Goal: Task Accomplishment & Management: Use online tool/utility

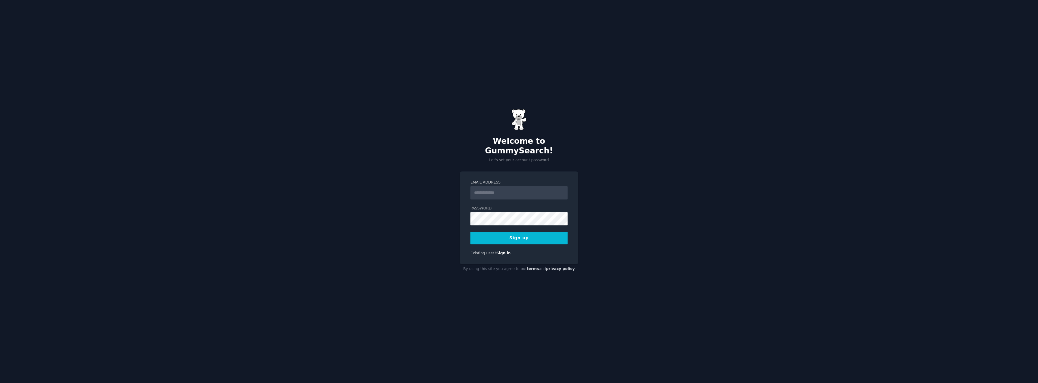
click at [498, 190] on input "Email Address" at bounding box center [518, 192] width 97 height 13
click at [489, 186] on input "Email Address" at bounding box center [518, 192] width 97 height 13
click at [423, 140] on div "Welcome to GummySearch! Let's set your account password Email Address Password …" at bounding box center [519, 191] width 1038 height 383
click at [504, 188] on input "Email Address" at bounding box center [518, 192] width 97 height 13
type input "**********"
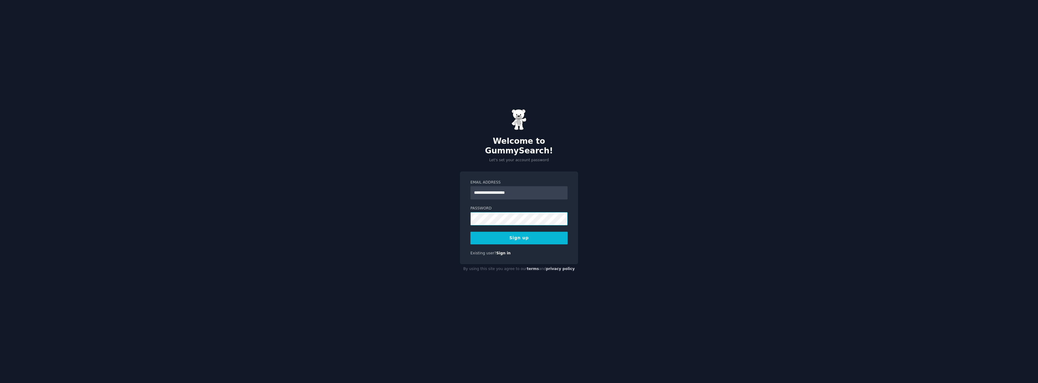
click at [470, 232] on button "Sign up" at bounding box center [518, 238] width 97 height 13
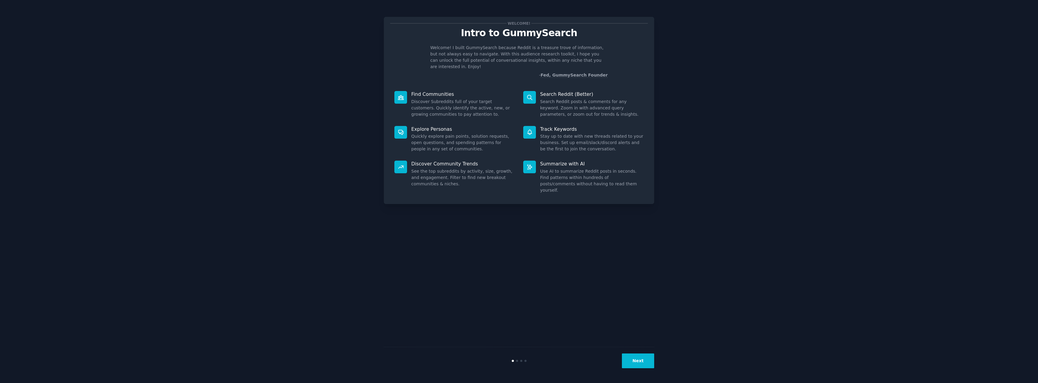
click at [635, 357] on button "Next" at bounding box center [638, 361] width 32 height 15
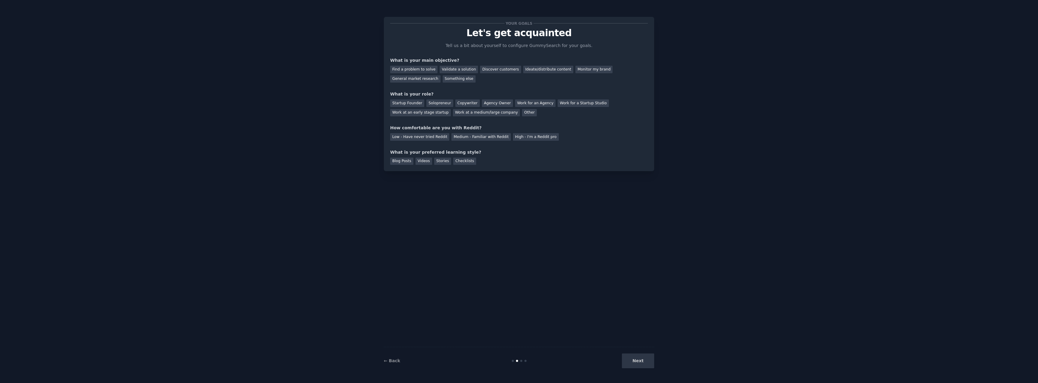
click at [635, 357] on div "Next" at bounding box center [609, 361] width 90 height 15
click at [641, 360] on div "Next" at bounding box center [609, 361] width 90 height 15
click at [453, 114] on div "Work at a medium/large company" at bounding box center [486, 113] width 67 height 8
click at [481, 137] on div "Medium - Familiar with Reddit" at bounding box center [480, 137] width 59 height 8
click at [420, 161] on div "Videos" at bounding box center [423, 162] width 17 height 8
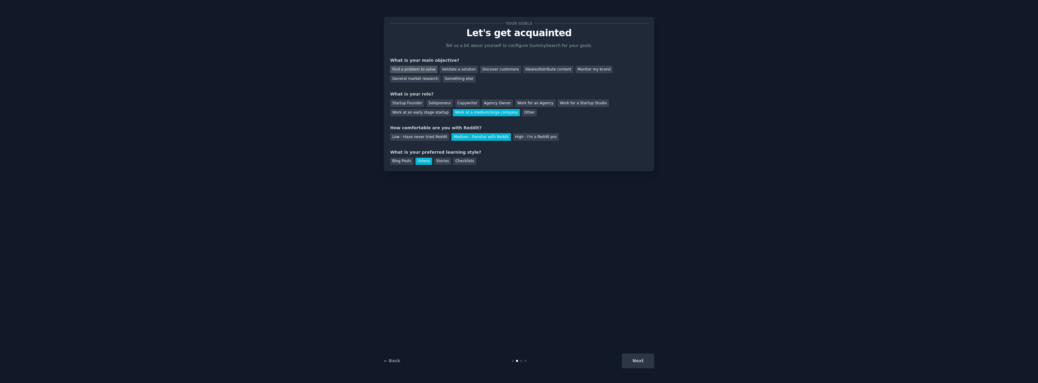
click at [416, 73] on div "Find a problem to solve" at bounding box center [413, 70] width 47 height 8
click at [633, 362] on button "Next" at bounding box center [638, 361] width 32 height 15
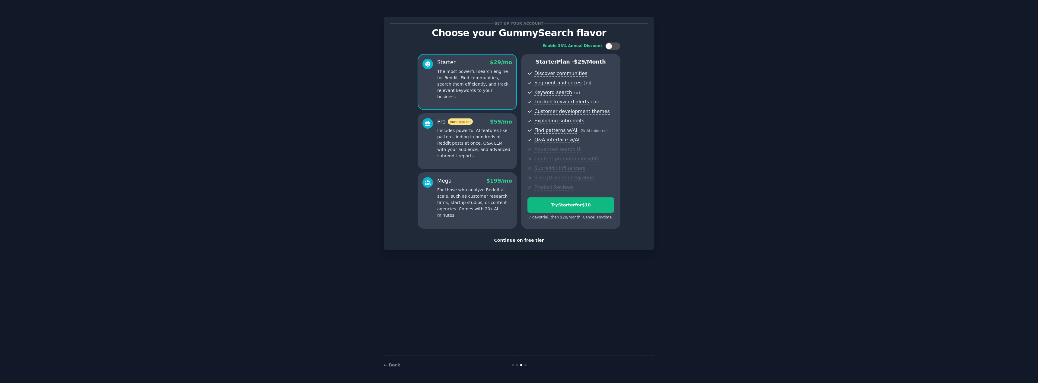
click at [524, 241] on div "Continue on free tier" at bounding box center [519, 240] width 258 height 6
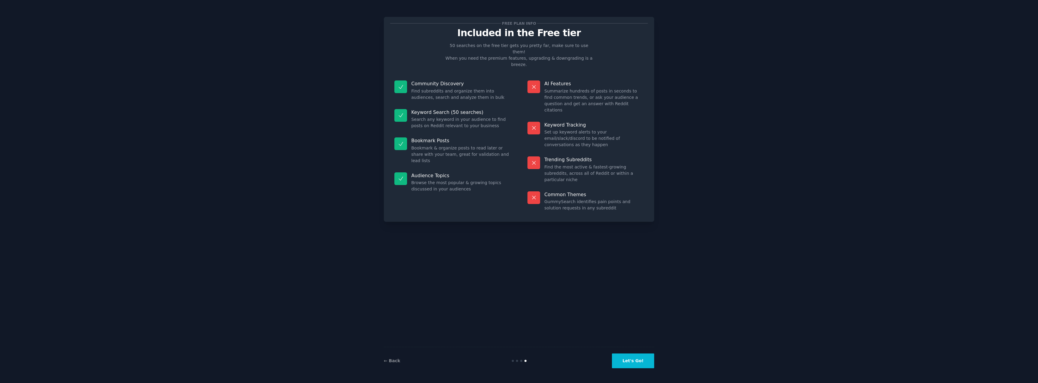
click at [645, 365] on button "Let's Go!" at bounding box center [633, 361] width 42 height 15
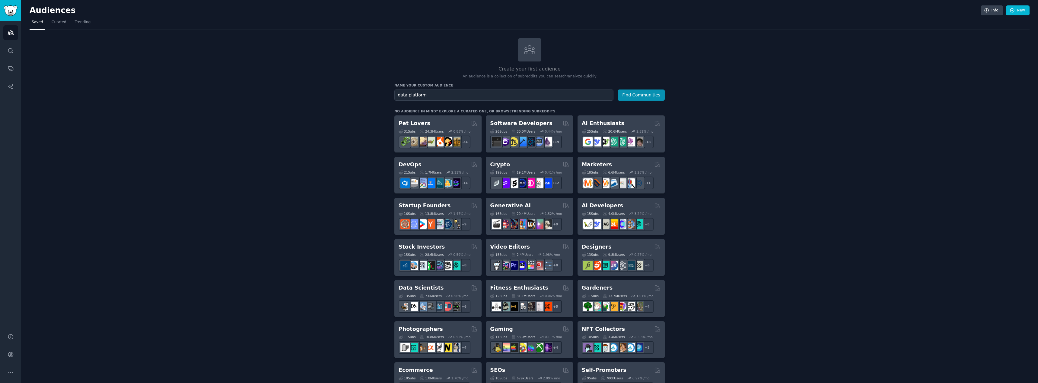
type input "data platform"
click at [618, 90] on button "Find Communities" at bounding box center [641, 95] width 47 height 11
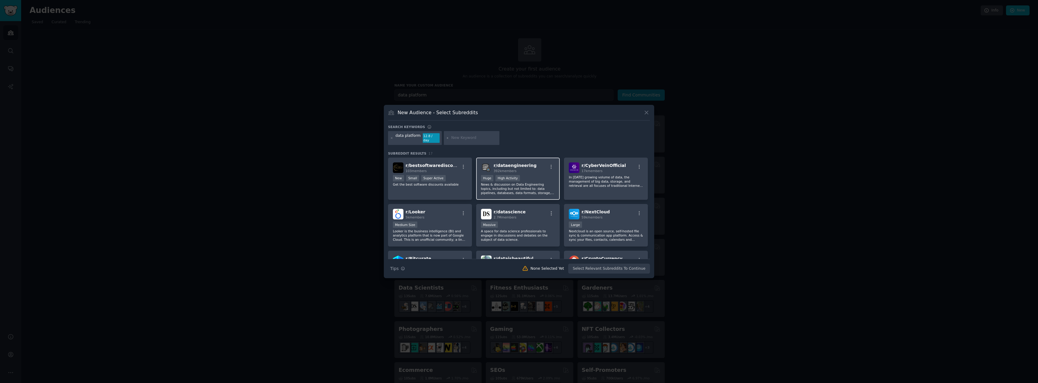
click at [518, 183] on p "News & discussion on Data Engineering topics, including but not limited to: dat…" at bounding box center [518, 189] width 74 height 13
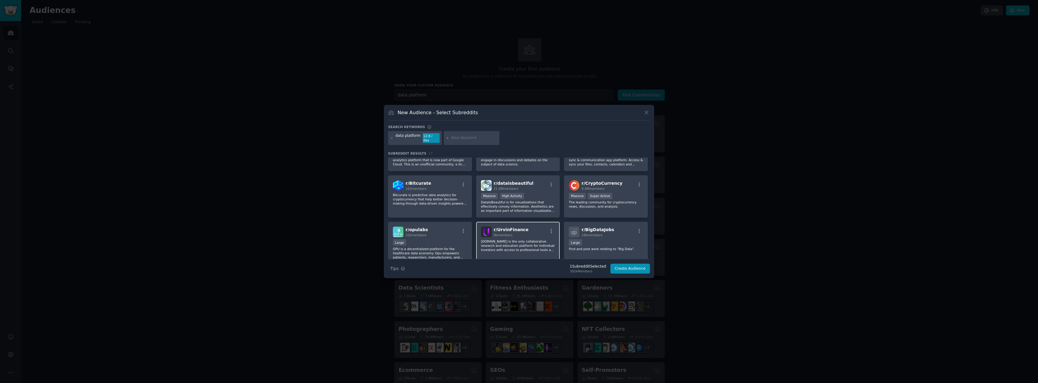
scroll to position [91, 0]
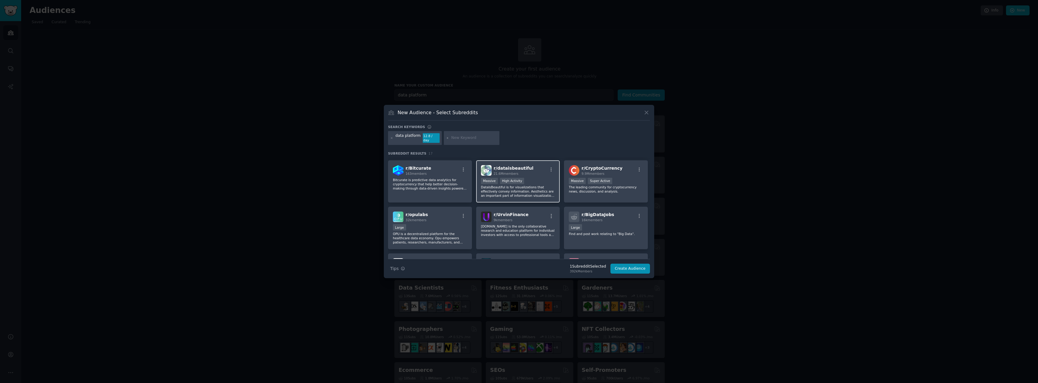
click at [531, 188] on p "DataIsBeautiful is for visualizations that effectively convey information. Aest…" at bounding box center [518, 191] width 74 height 13
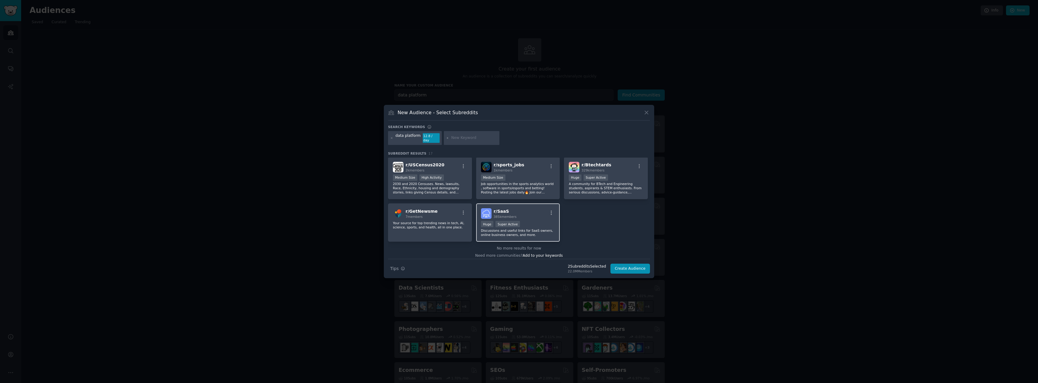
scroll to position [191, 0]
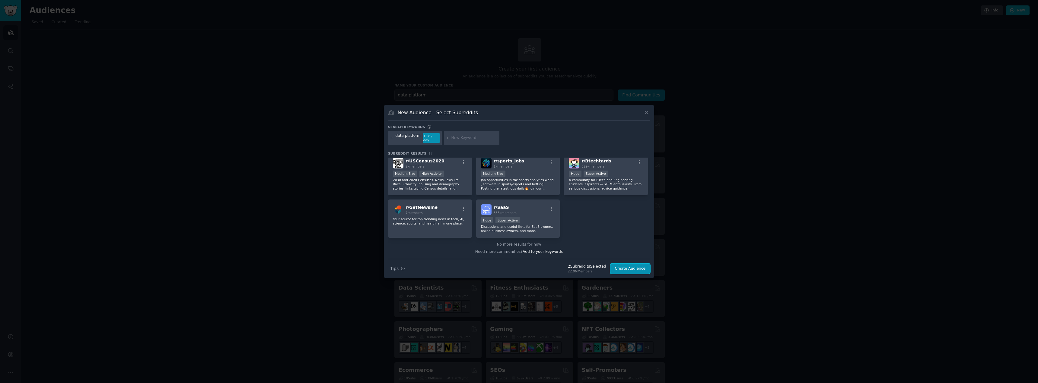
drag, startPoint x: 635, startPoint y: 267, endPoint x: 614, endPoint y: 261, distance: 22.3
click at [635, 267] on button "Create Audience" at bounding box center [630, 269] width 40 height 10
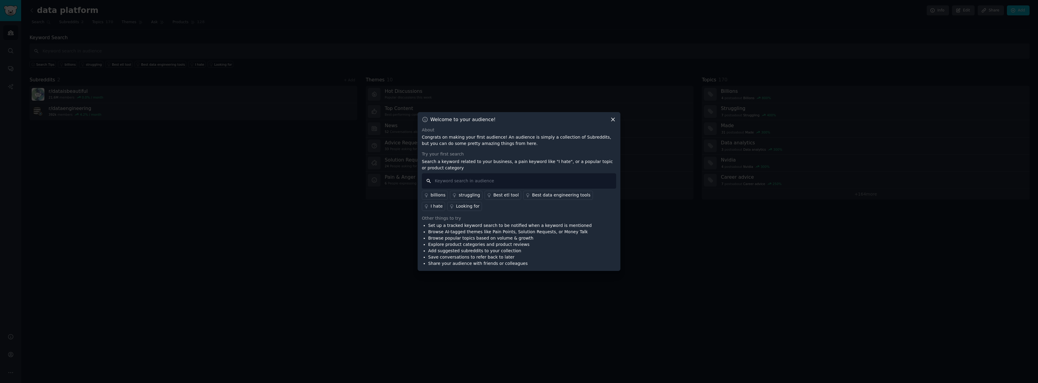
click at [485, 178] on input "text" at bounding box center [519, 180] width 194 height 15
type input "b"
type input "tools"
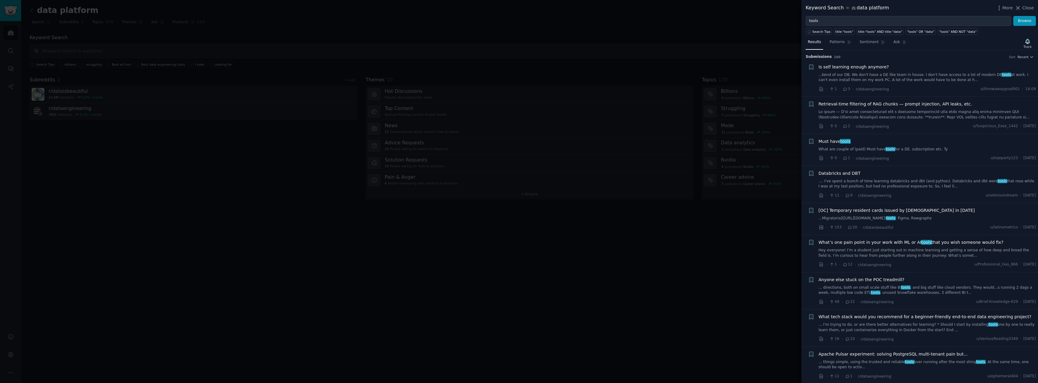
drag, startPoint x: 847, startPoint y: 173, endPoint x: 837, endPoint y: 171, distance: 10.1
click at [847, 173] on span "Databricks and DBT" at bounding box center [840, 173] width 42 height 6
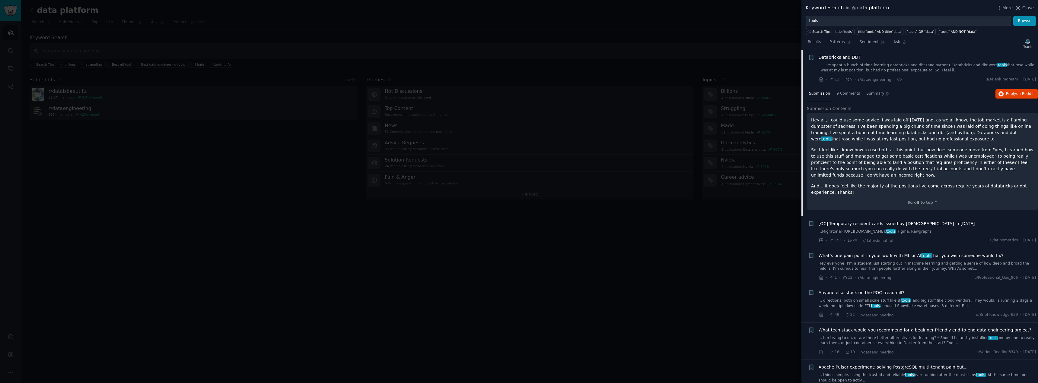
scroll to position [177, 0]
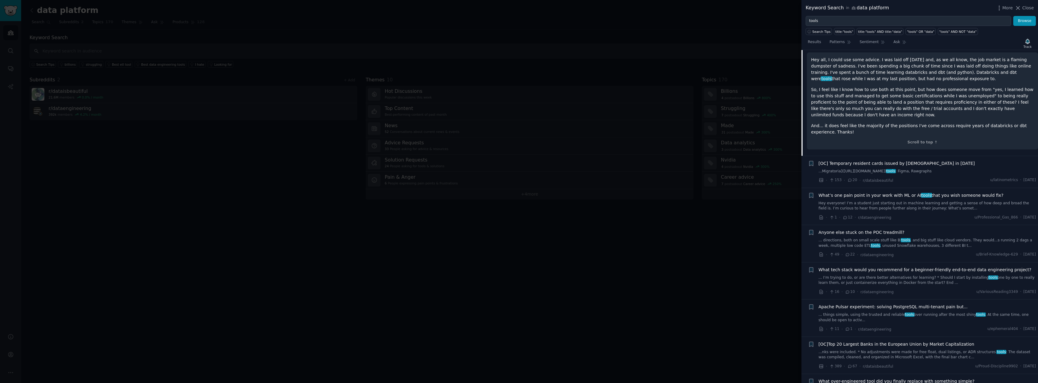
click at [864, 201] on link "Hey everyone! I’m a student just starting out in machine learning and getting a…" at bounding box center [928, 206] width 218 height 11
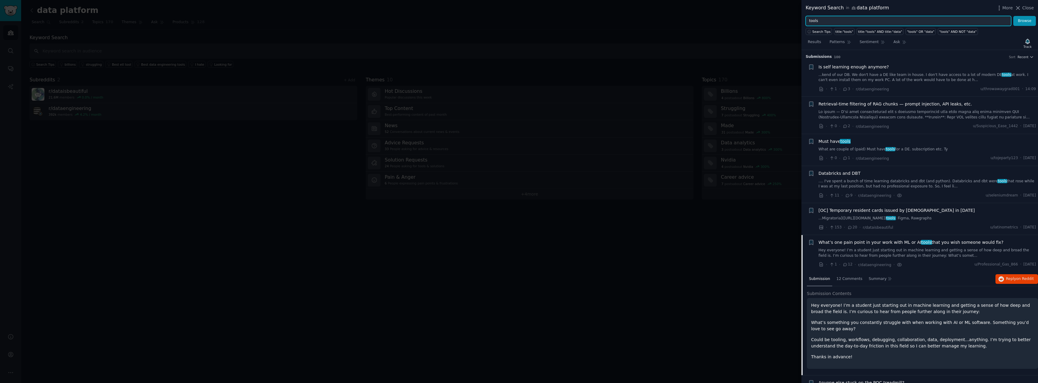
click at [831, 20] on input "tools" at bounding box center [908, 21] width 205 height 10
type input "snowflake"
click at [1013, 16] on button "Browse" at bounding box center [1024, 21] width 23 height 10
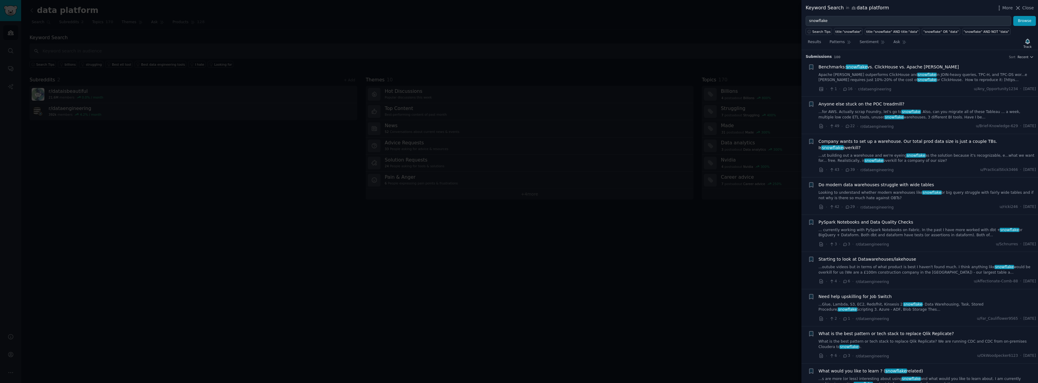
click at [868, 117] on link "...for AWS. Actually scrap Foundry, let's go to snowflake . Also, can you migra…" at bounding box center [928, 115] width 218 height 11
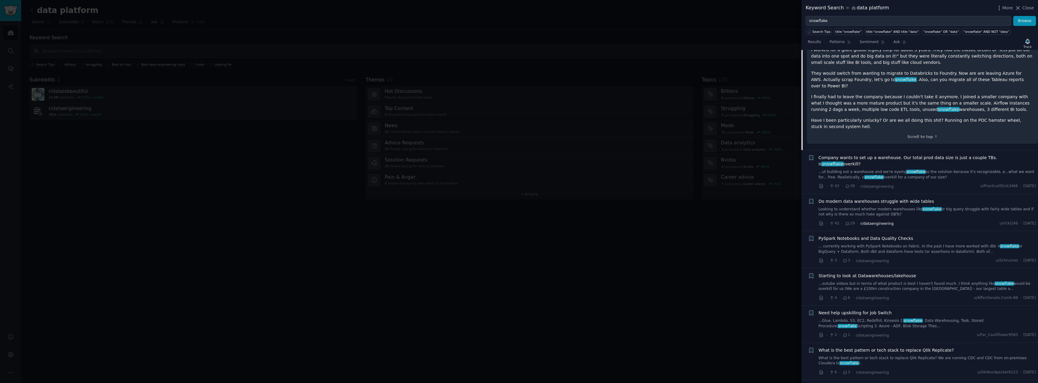
scroll to position [228, 0]
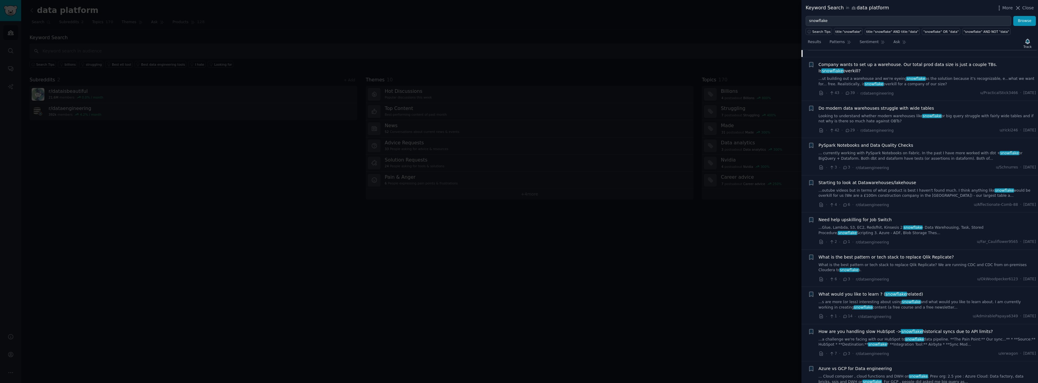
click at [869, 188] on link "...outube videos but in terms of what product is best I haven't found much. I t…" at bounding box center [928, 193] width 218 height 11
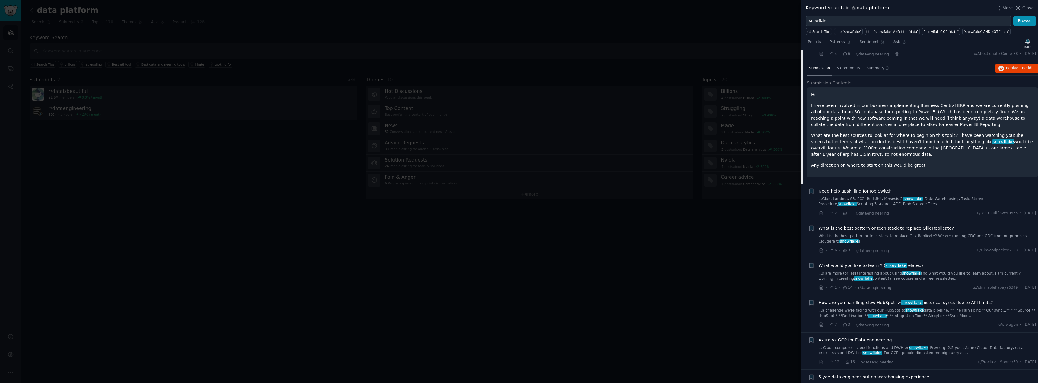
scroll to position [196, 0]
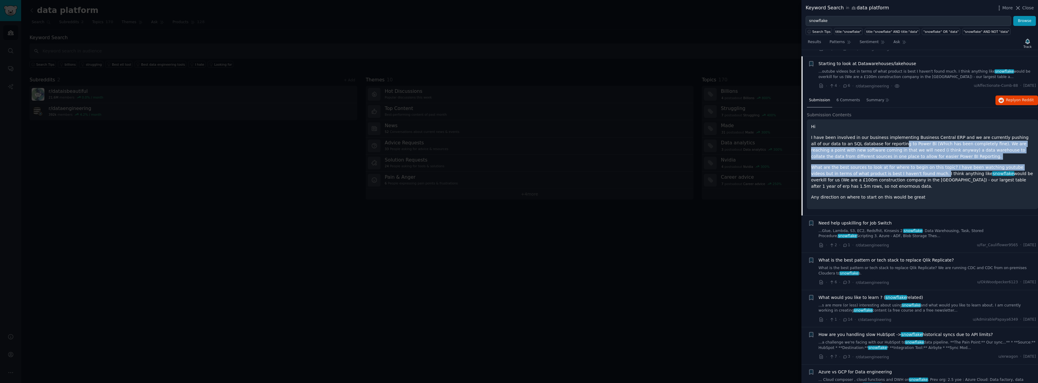
drag, startPoint x: 872, startPoint y: 137, endPoint x: 908, endPoint y: 165, distance: 45.3
click at [908, 165] on div "Hi I have been involved in our business implementing Business Central ERP and w…" at bounding box center [922, 162] width 223 height 77
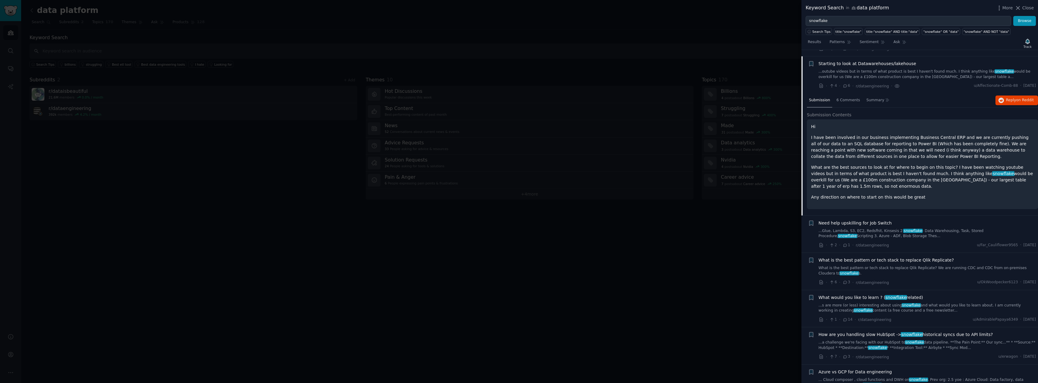
click at [837, 137] on p "I have been involved in our business implementing Business Central ERP and we a…" at bounding box center [922, 147] width 223 height 25
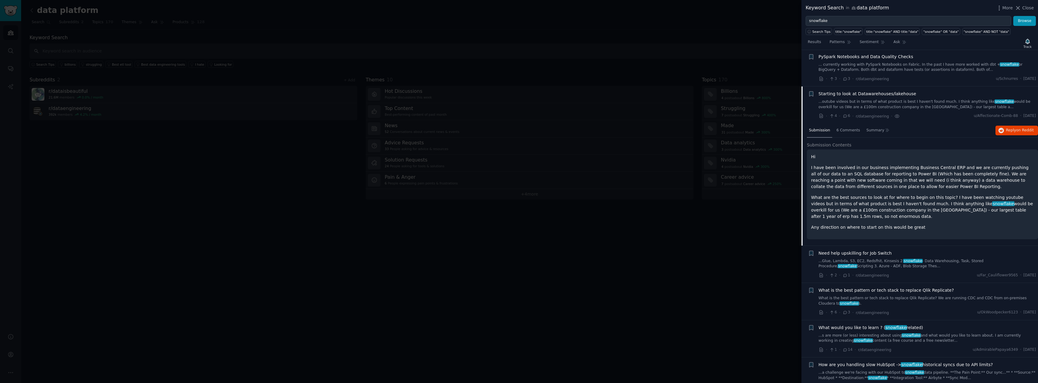
drag, startPoint x: 836, startPoint y: 150, endPoint x: 835, endPoint y: 145, distance: 5.3
click at [836, 154] on p "Hi" at bounding box center [922, 157] width 223 height 6
click at [850, 128] on div "6 Comments" at bounding box center [848, 131] width 28 height 14
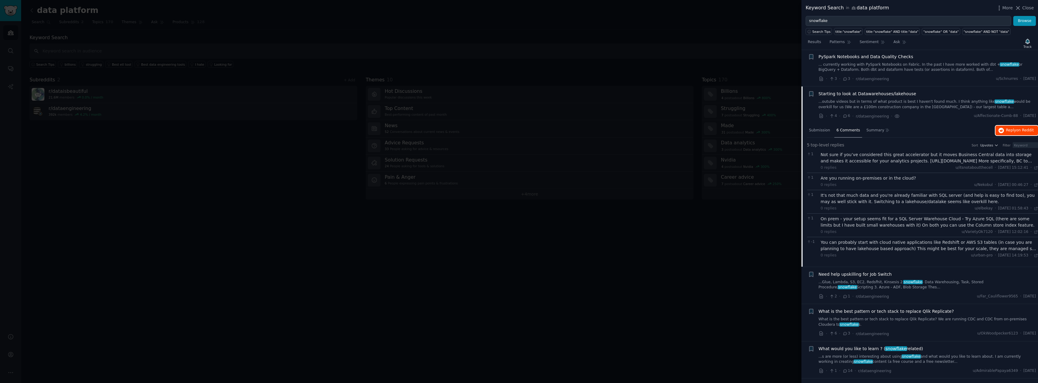
click at [1012, 128] on span "Reply on Reddit" at bounding box center [1020, 130] width 28 height 5
